Goal: Check status: Check status

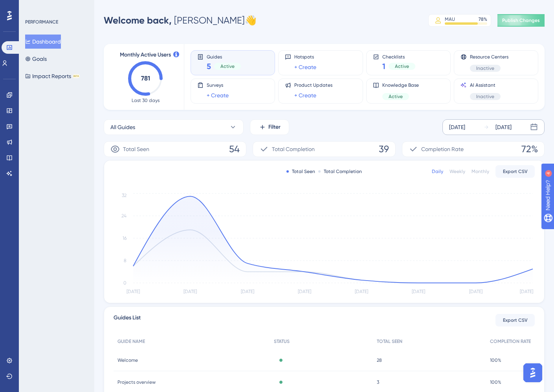
click at [465, 126] on div "[DATE]" at bounding box center [457, 127] width 16 height 9
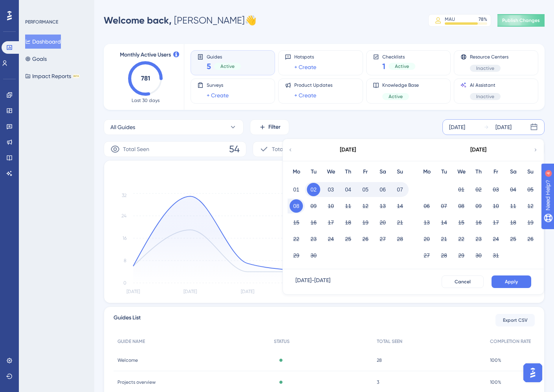
click at [293, 150] on icon at bounding box center [289, 149] width 5 height 7
click at [311, 191] on button "01" at bounding box center [313, 189] width 13 height 13
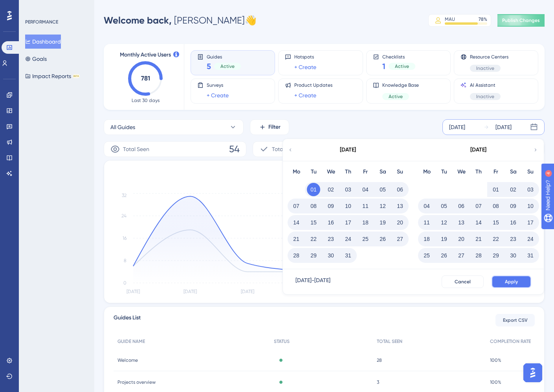
click at [511, 276] on button "Apply" at bounding box center [511, 282] width 40 height 13
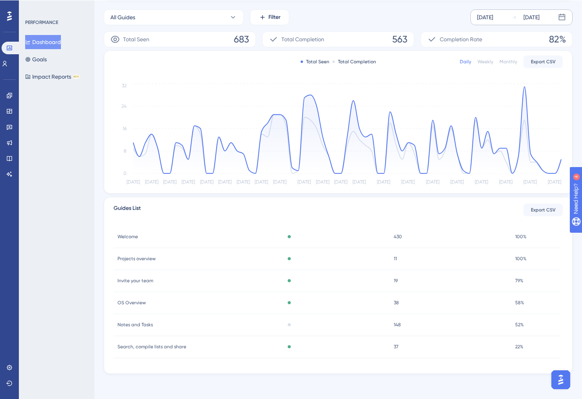
scroll to position [110, 0]
click at [400, 234] on span "430" at bounding box center [397, 236] width 8 height 6
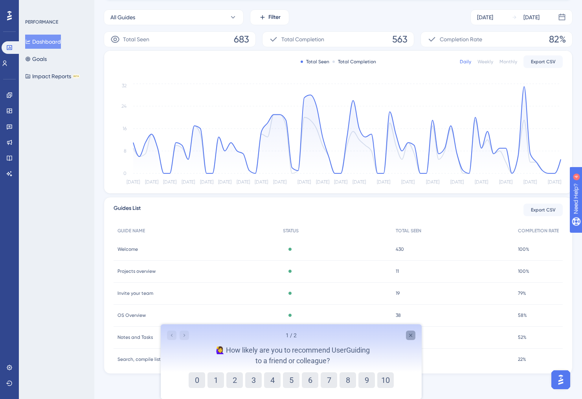
click at [406, 334] on div "Close survey" at bounding box center [409, 334] width 9 height 9
